Goal: Information Seeking & Learning: Learn about a topic

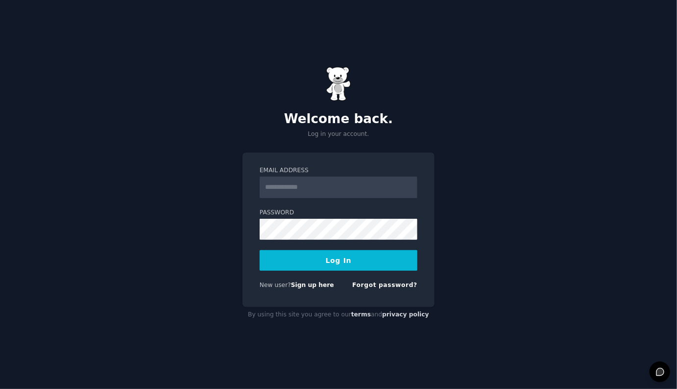
click at [308, 184] on input "Email Address" at bounding box center [339, 187] width 158 height 22
type input "**********"
click at [287, 265] on button "Log In" at bounding box center [339, 260] width 158 height 21
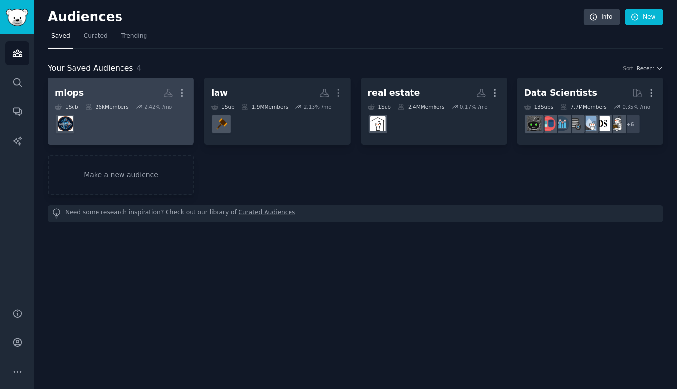
click at [123, 110] on dd at bounding box center [121, 123] width 132 height 27
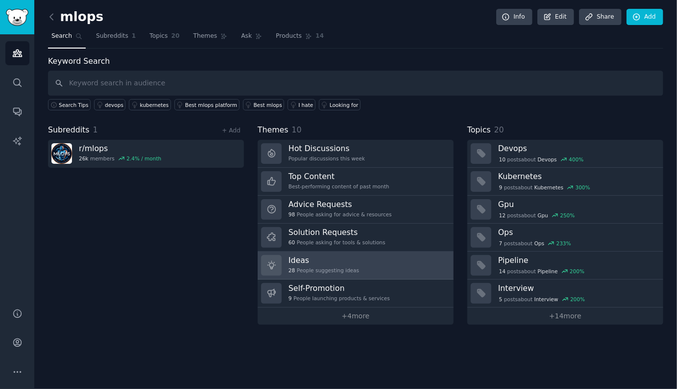
click at [319, 256] on h3 "Ideas" at bounding box center [324, 260] width 71 height 10
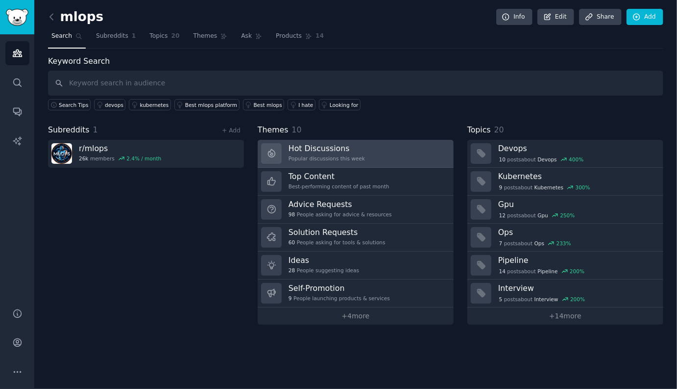
click at [315, 158] on div "Popular discussions this week" at bounding box center [327, 158] width 76 height 7
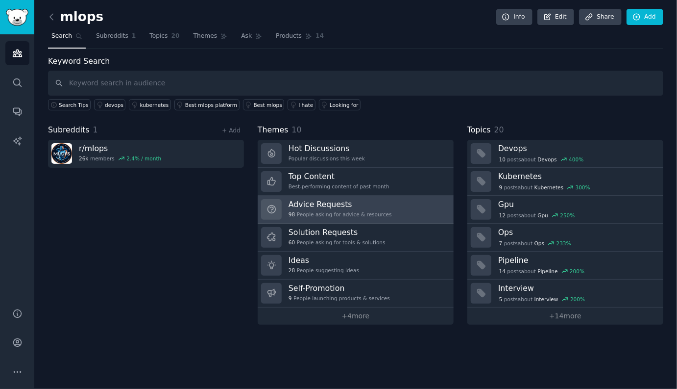
click at [337, 206] on h3 "Advice Requests" at bounding box center [340, 204] width 103 height 10
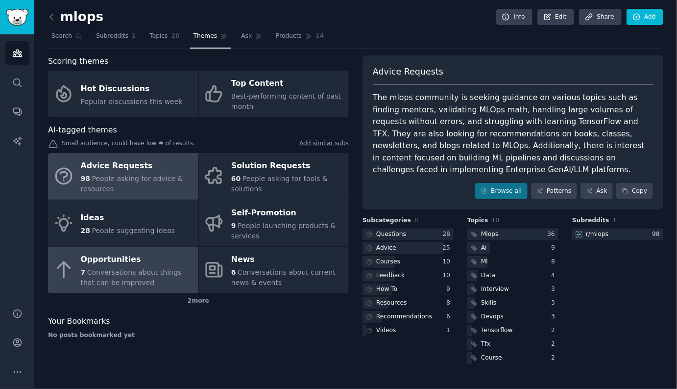
click at [122, 275] on span "Conversations about things that can be improved" at bounding box center [131, 277] width 101 height 18
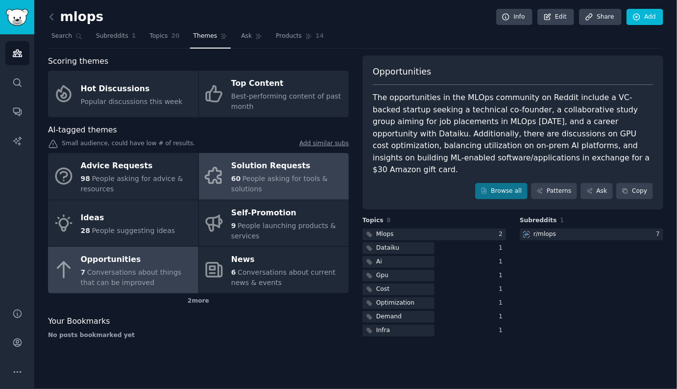
click at [244, 183] on div "60 People asking for tools & solutions" at bounding box center [287, 183] width 113 height 21
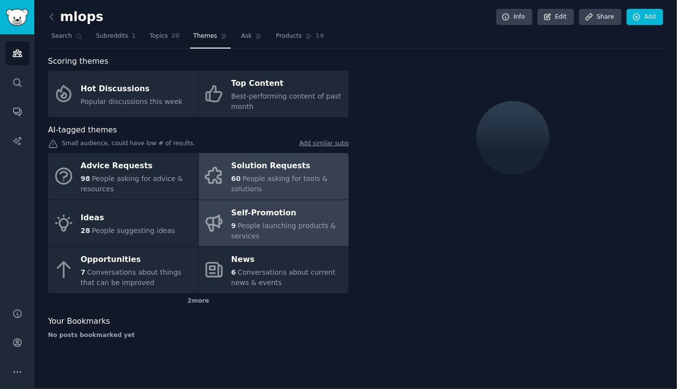
click at [254, 219] on div "Self-Promotion" at bounding box center [287, 213] width 113 height 16
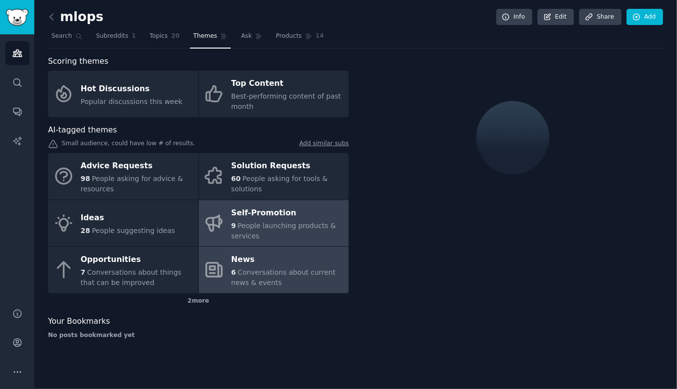
click at [255, 257] on div "News" at bounding box center [287, 260] width 113 height 16
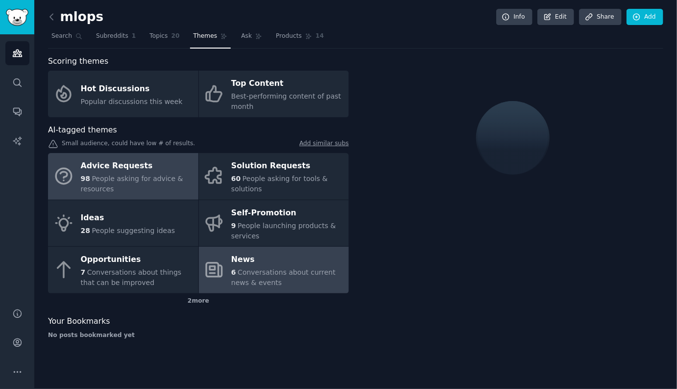
click at [142, 197] on link "Advice Requests 98 People asking for advice & resources" at bounding box center [123, 176] width 150 height 47
